Goal: Transaction & Acquisition: Purchase product/service

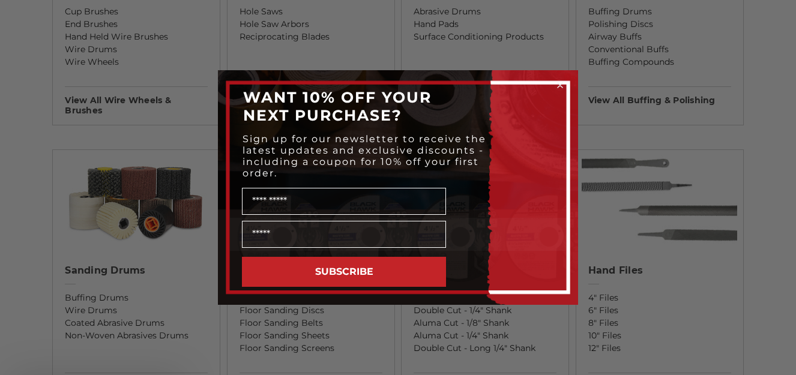
scroll to position [961, 0]
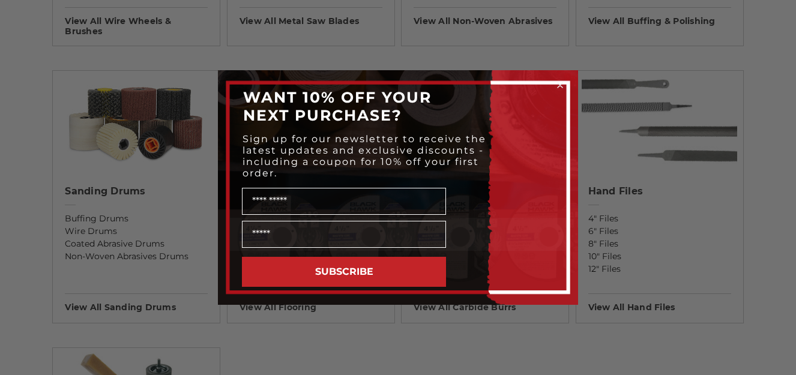
click at [563, 87] on circle "Close dialog" at bounding box center [560, 85] width 11 height 11
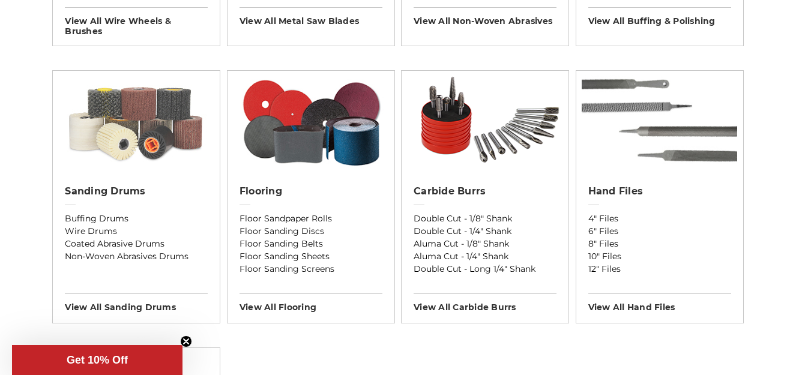
click at [153, 115] on img at bounding box center [136, 122] width 167 height 102
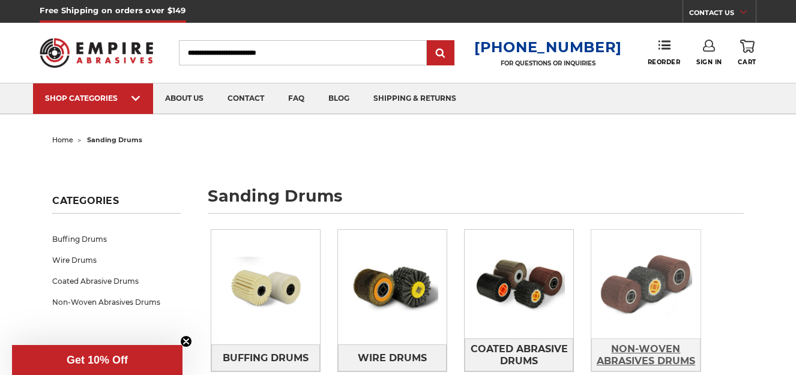
scroll to position [60, 0]
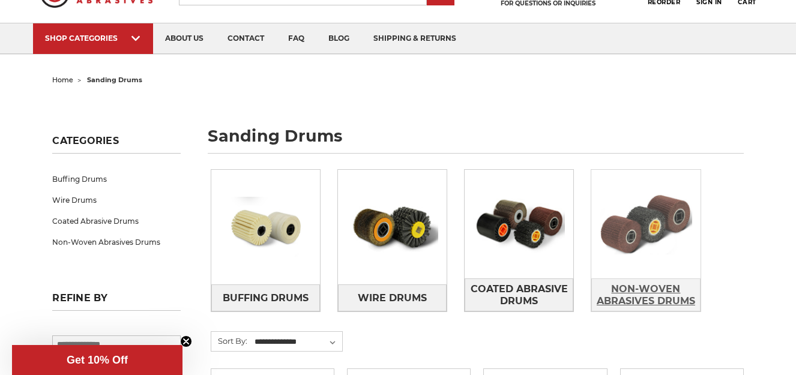
click at [646, 284] on span "Non-Woven Abrasives Drums" at bounding box center [646, 295] width 108 height 32
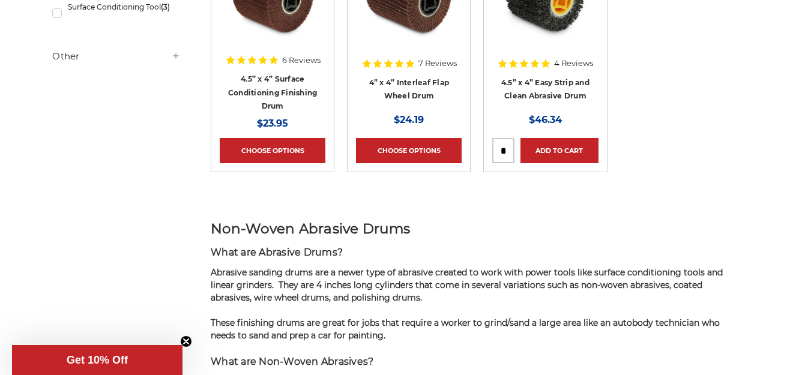
scroll to position [240, 0]
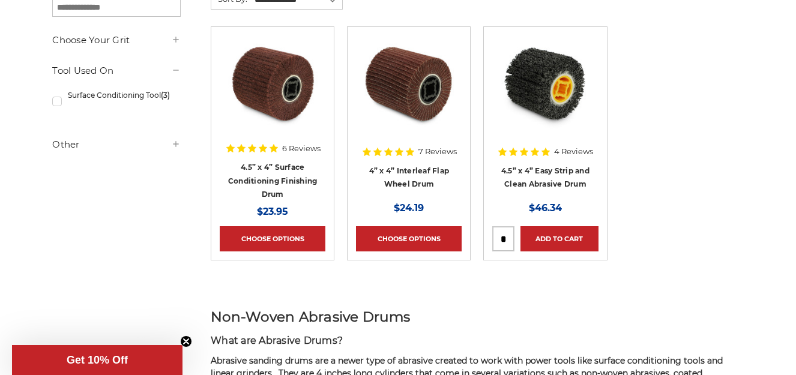
click at [550, 111] on img at bounding box center [545, 83] width 96 height 96
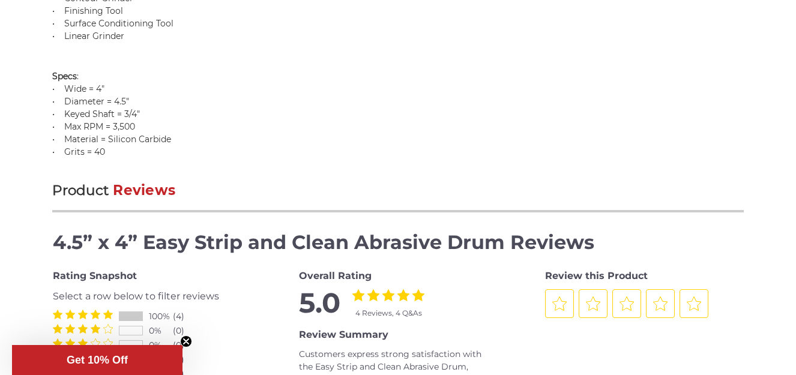
scroll to position [1381, 0]
